Goal: Task Accomplishment & Management: Use online tool/utility

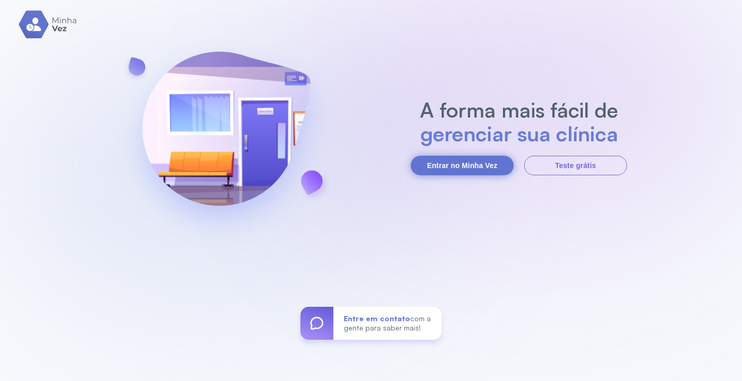
click at [498, 168] on button "Entrar no Minha Vez" at bounding box center [462, 166] width 103 height 20
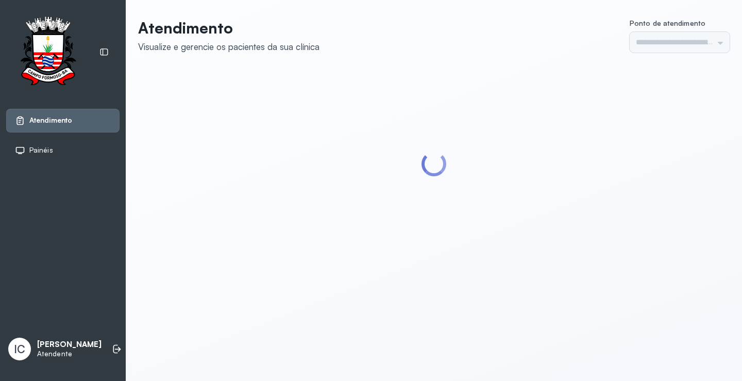
type input "*********"
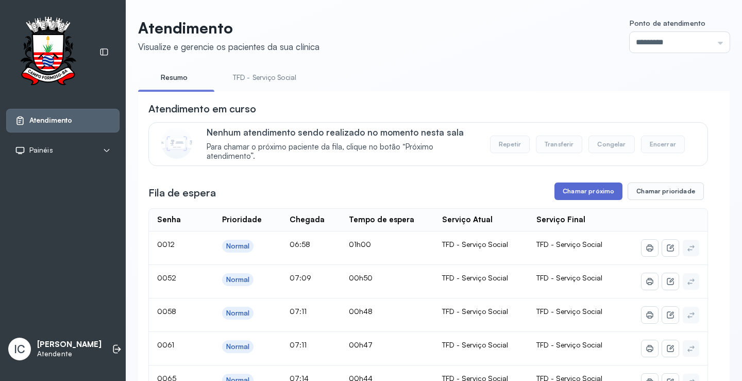
click at [569, 199] on button "Chamar próximo" at bounding box center [589, 191] width 68 height 18
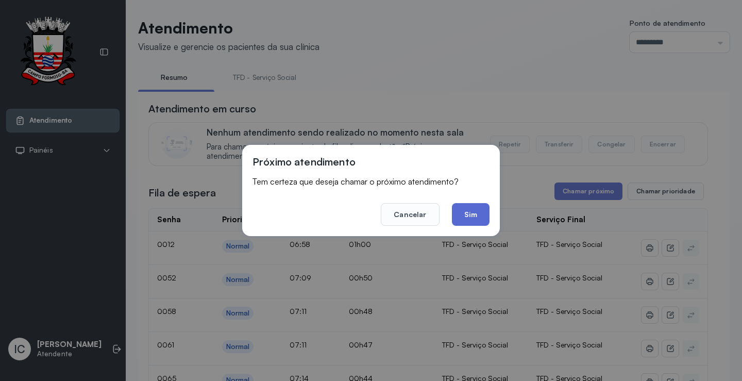
click at [479, 215] on button "Sim" at bounding box center [471, 214] width 38 height 23
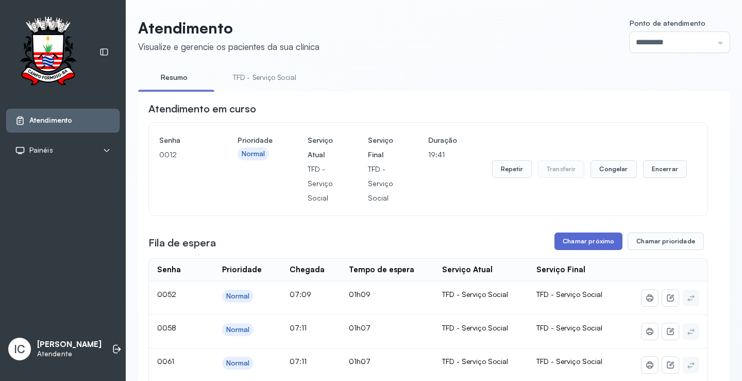
click at [600, 242] on button "Chamar próximo" at bounding box center [589, 241] width 68 height 18
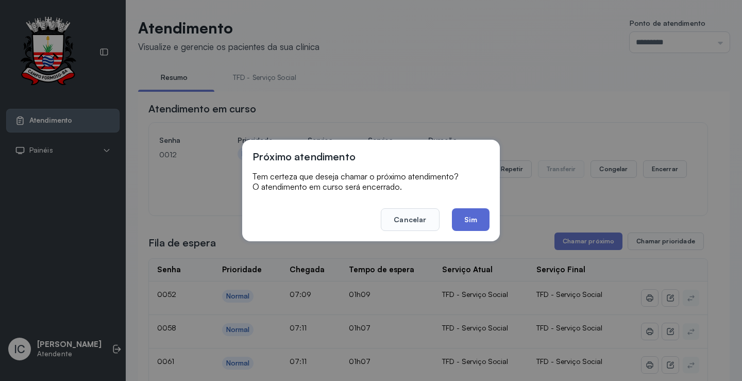
click at [479, 221] on button "Sim" at bounding box center [471, 219] width 38 height 23
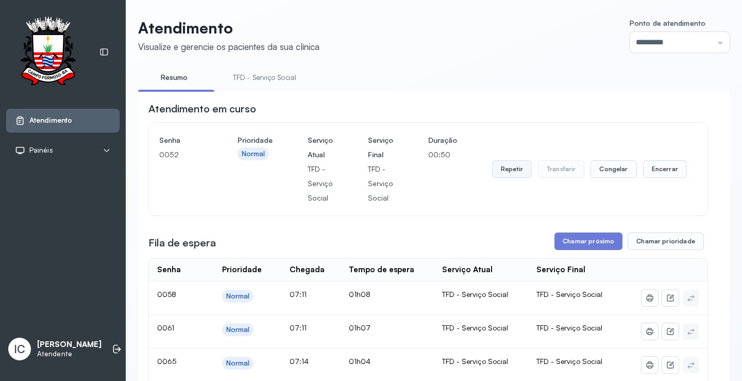
click at [508, 171] on button "Repetir" at bounding box center [512, 169] width 40 height 18
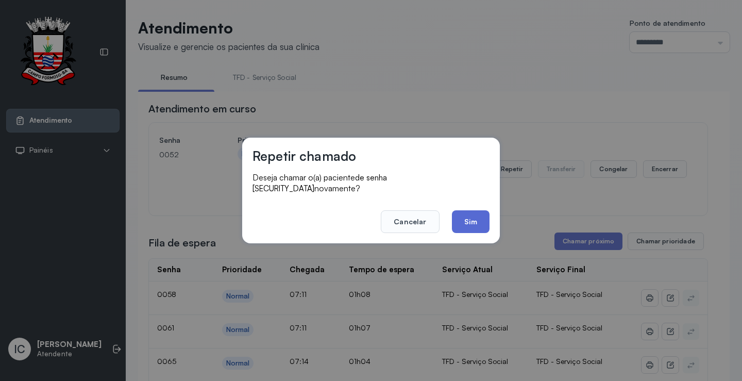
click at [486, 221] on button "Sim" at bounding box center [471, 221] width 38 height 23
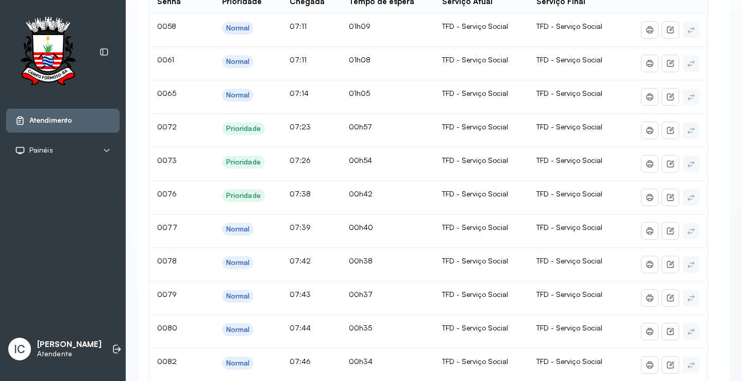
scroll to position [140, 0]
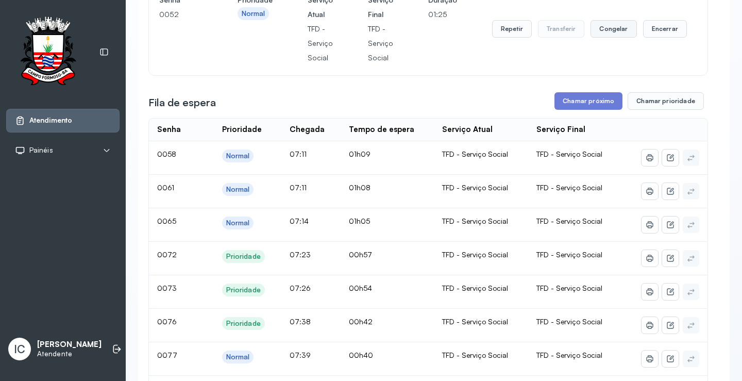
click at [601, 30] on button "Congelar" at bounding box center [614, 29] width 46 height 18
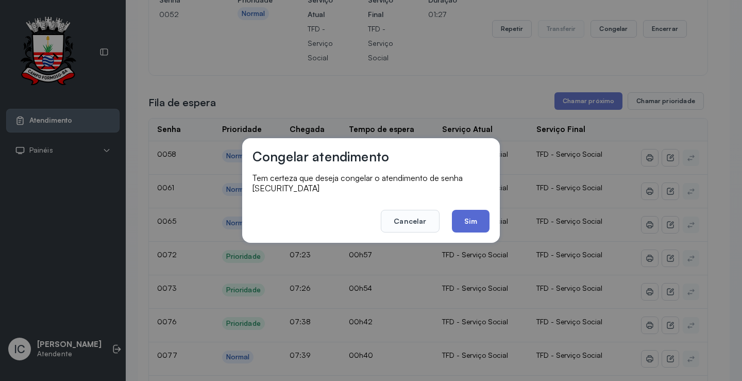
click at [471, 218] on button "Sim" at bounding box center [471, 221] width 38 height 23
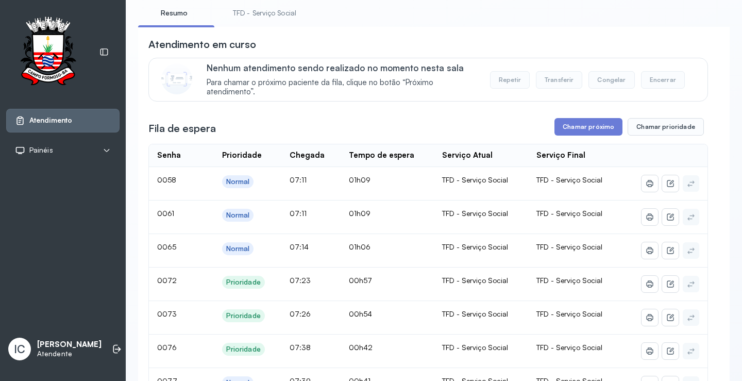
scroll to position [52, 0]
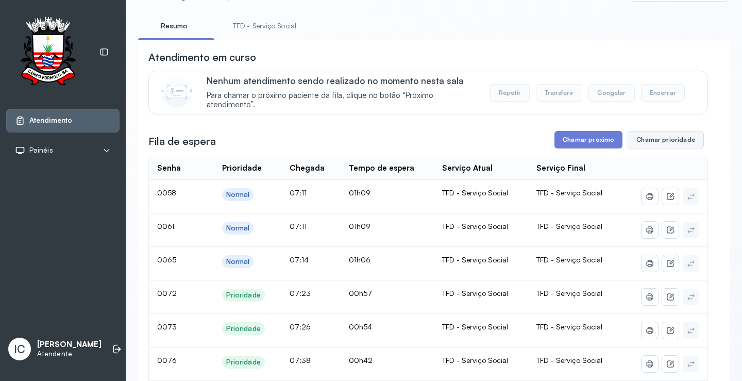
click at [654, 144] on button "Chamar prioridade" at bounding box center [666, 140] width 76 height 18
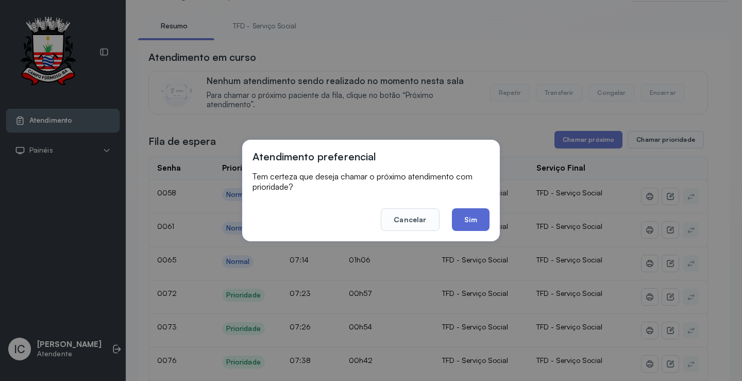
click at [476, 214] on button "Sim" at bounding box center [471, 219] width 38 height 23
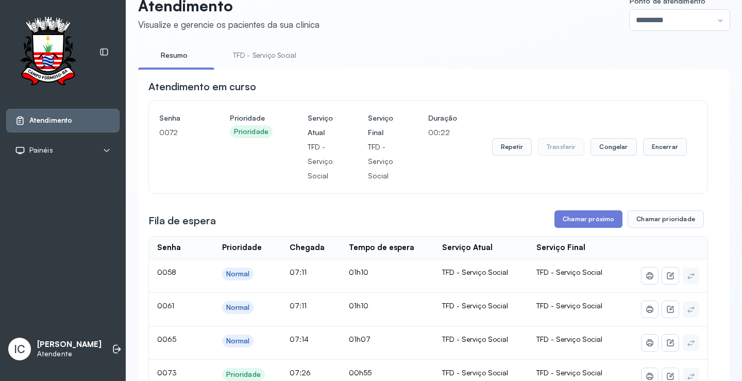
scroll to position [0, 0]
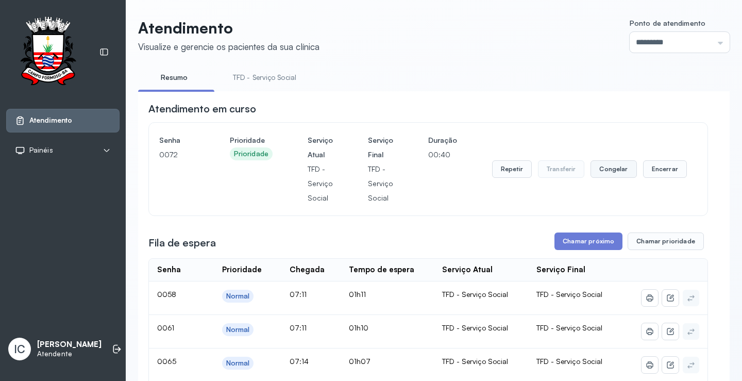
click at [605, 174] on button "Congelar" at bounding box center [614, 169] width 46 height 18
click at [610, 174] on button "Congelar" at bounding box center [614, 169] width 46 height 18
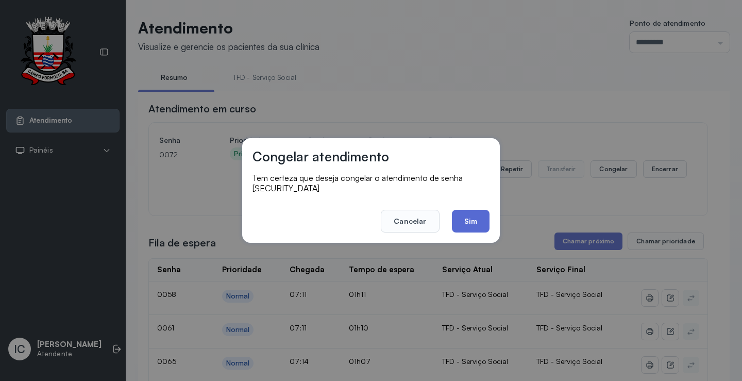
click at [478, 219] on button "Sim" at bounding box center [471, 221] width 38 height 23
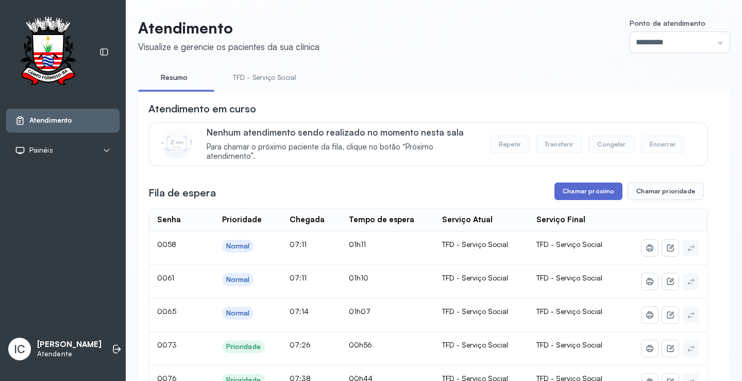
click at [593, 195] on button "Chamar próximo" at bounding box center [589, 191] width 68 height 18
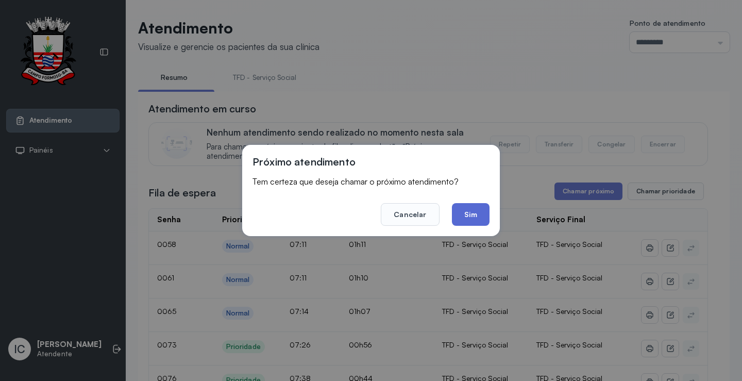
click at [468, 213] on button "Sim" at bounding box center [471, 214] width 38 height 23
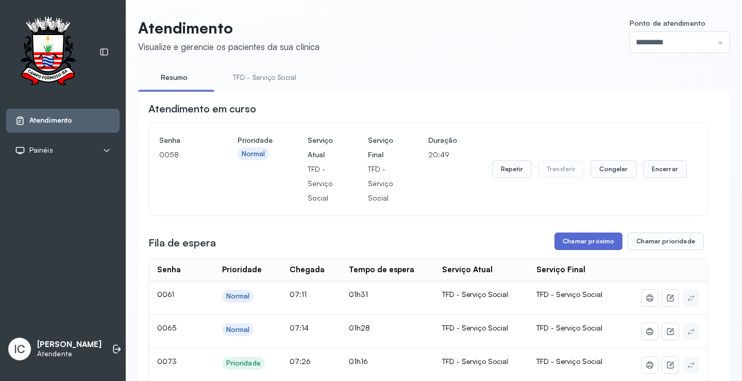
click at [607, 246] on button "Chamar próximo" at bounding box center [589, 241] width 68 height 18
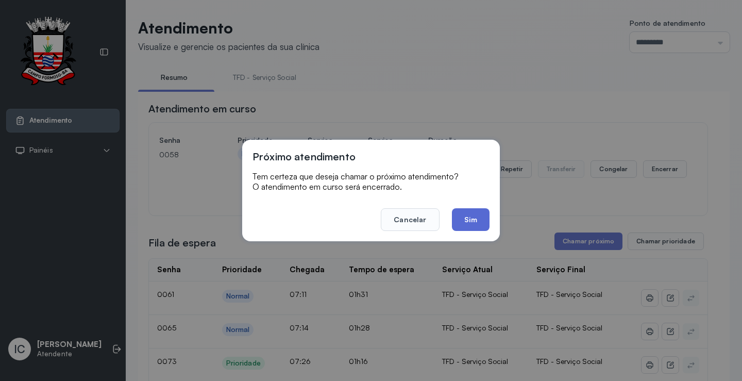
click at [476, 216] on button "Sim" at bounding box center [471, 219] width 38 height 23
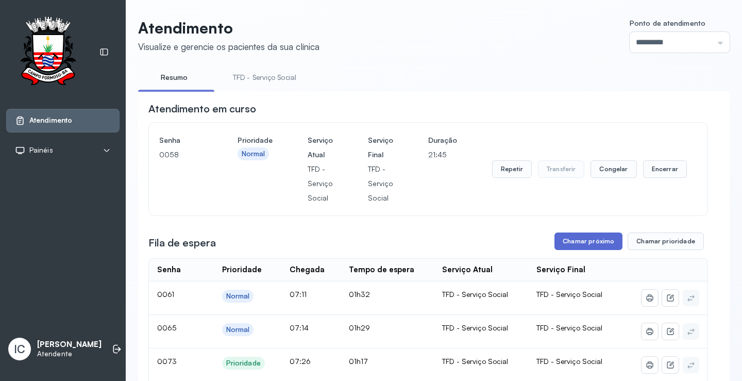
click at [575, 247] on button "Chamar próximo" at bounding box center [589, 241] width 68 height 18
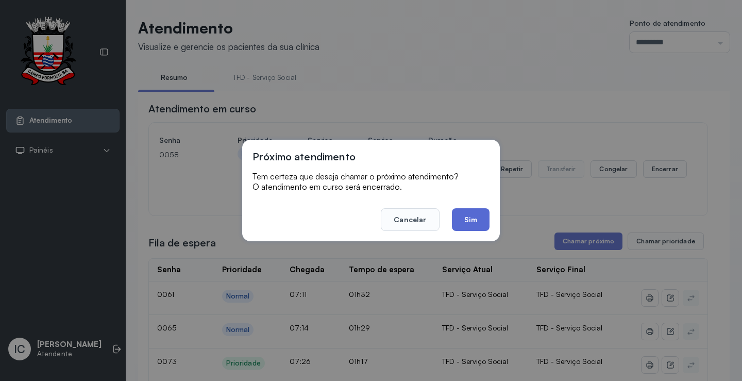
click at [474, 221] on button "Sim" at bounding box center [471, 219] width 38 height 23
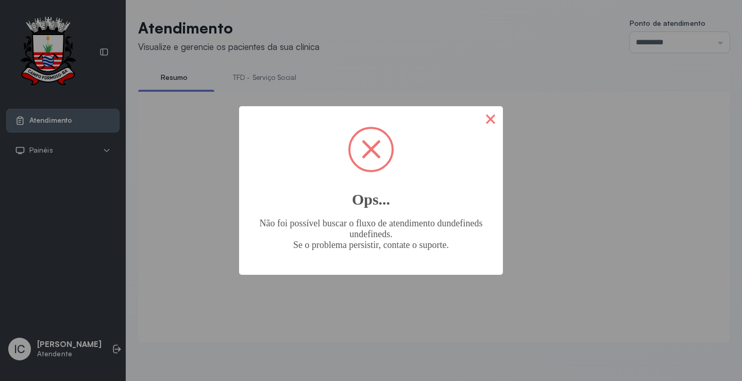
click at [489, 124] on button "×" at bounding box center [490, 118] width 25 height 25
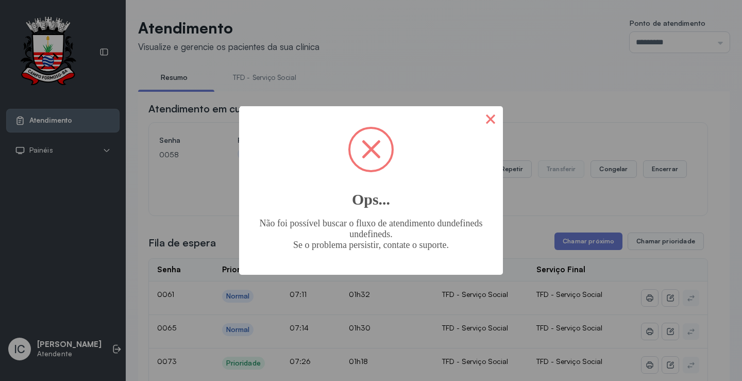
click at [491, 123] on button "×" at bounding box center [490, 118] width 25 height 25
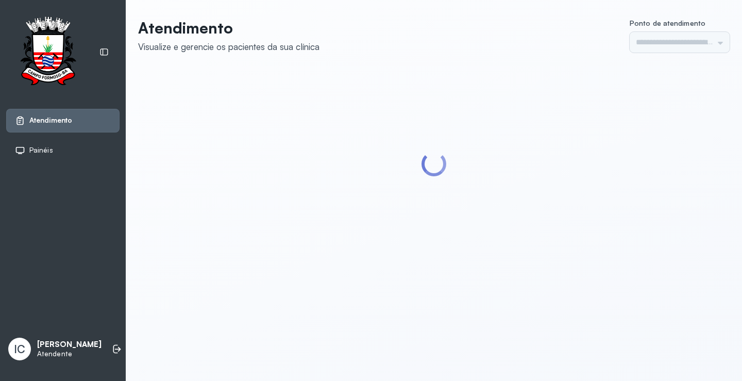
type input "*********"
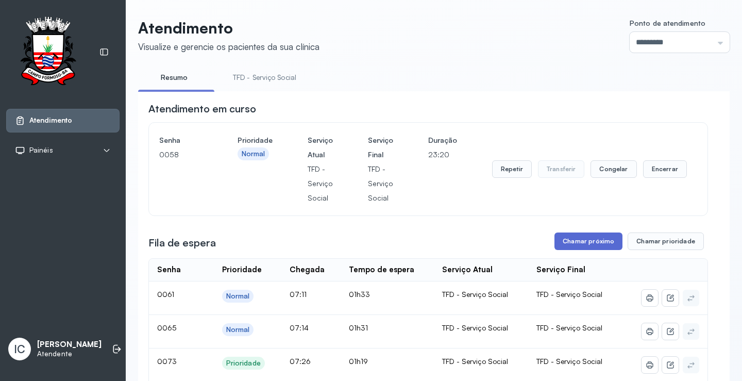
click at [596, 246] on button "Chamar próximo" at bounding box center [589, 241] width 68 height 18
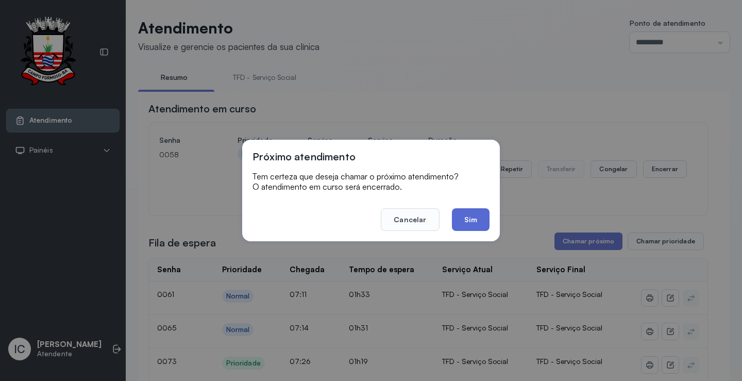
click at [477, 222] on button "Sim" at bounding box center [471, 219] width 38 height 23
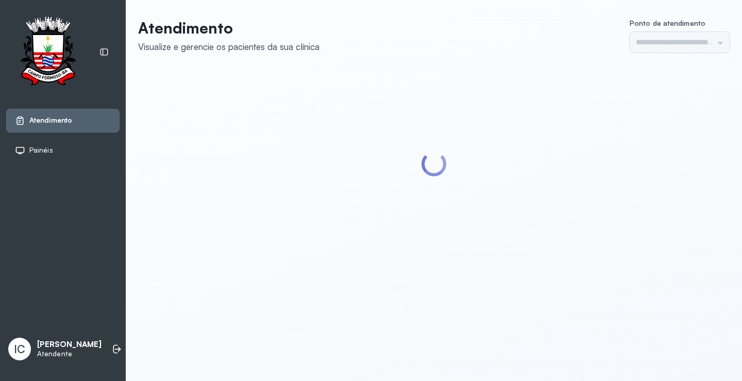
type input "*********"
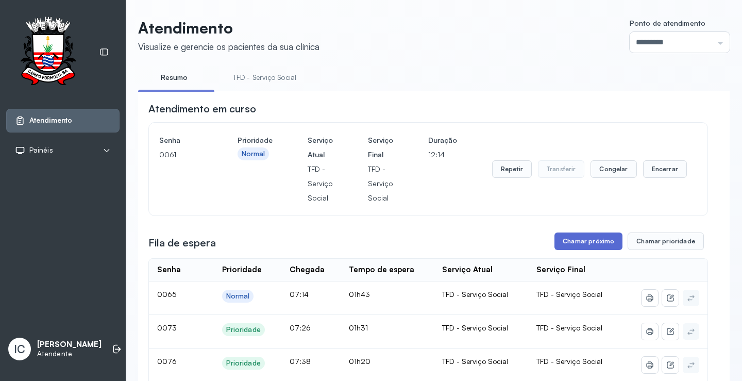
click at [589, 241] on button "Chamar próximo" at bounding box center [589, 241] width 68 height 18
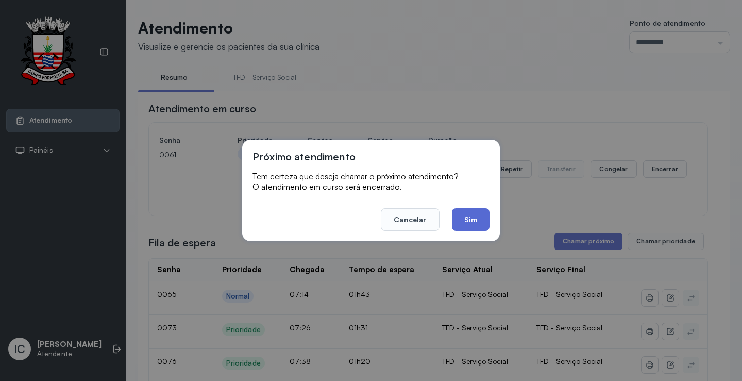
click at [466, 217] on button "Sim" at bounding box center [471, 219] width 38 height 23
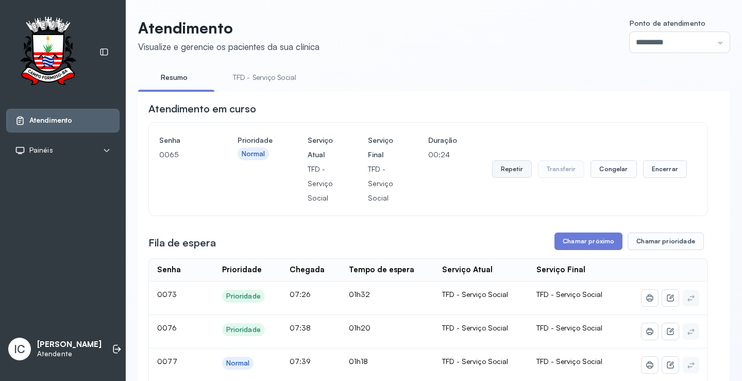
click at [504, 170] on button "Repetir" at bounding box center [512, 169] width 40 height 18
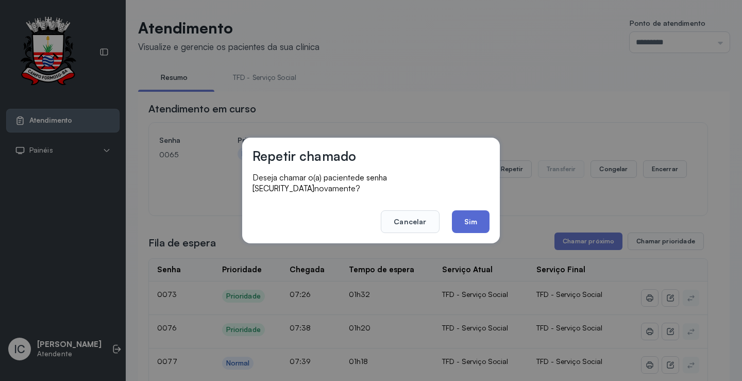
click at [471, 221] on button "Sim" at bounding box center [471, 221] width 38 height 23
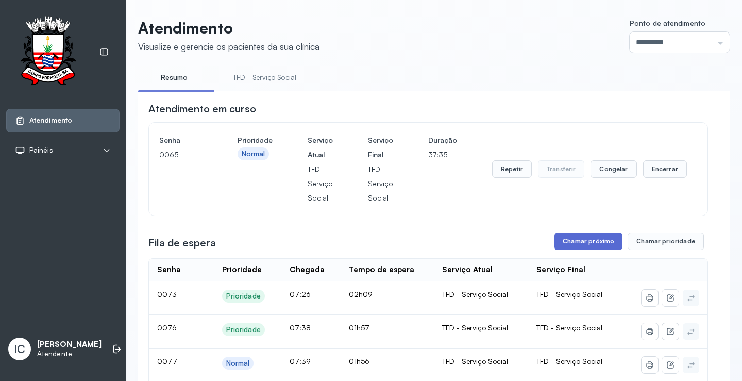
click at [572, 247] on button "Chamar próximo" at bounding box center [589, 241] width 68 height 18
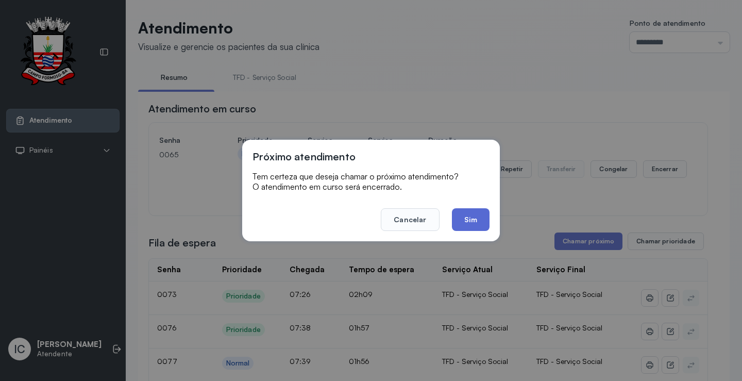
click at [482, 221] on button "Sim" at bounding box center [471, 219] width 38 height 23
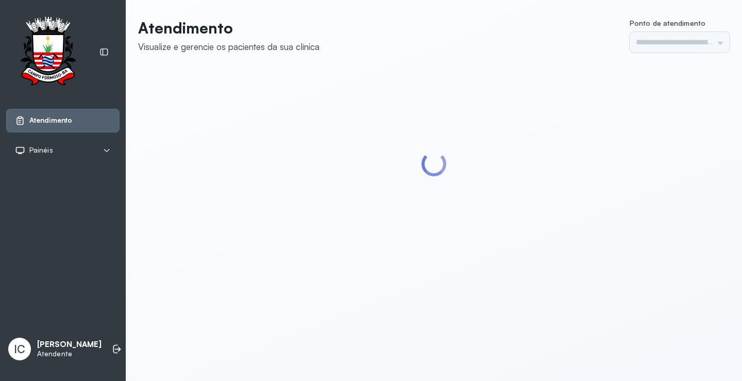
type input "*********"
